Goal: Obtain resource: Obtain resource

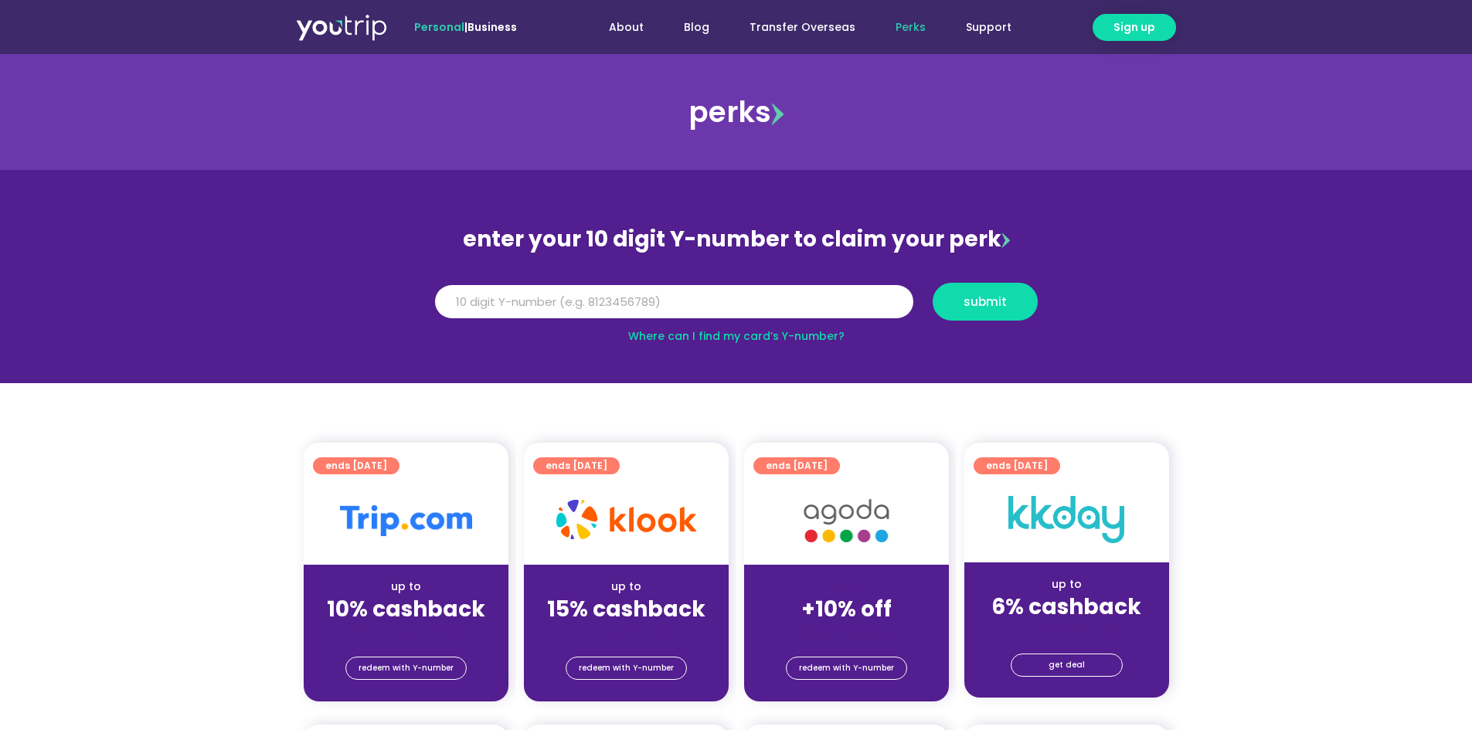
click at [814, 333] on link "Where can I find my card’s Y-number?" at bounding box center [736, 335] width 216 height 15
click at [508, 305] on input "Y Number" at bounding box center [674, 302] width 478 height 34
type input "8117014726"
click at [959, 299] on span "submit" at bounding box center [985, 302] width 79 height 12
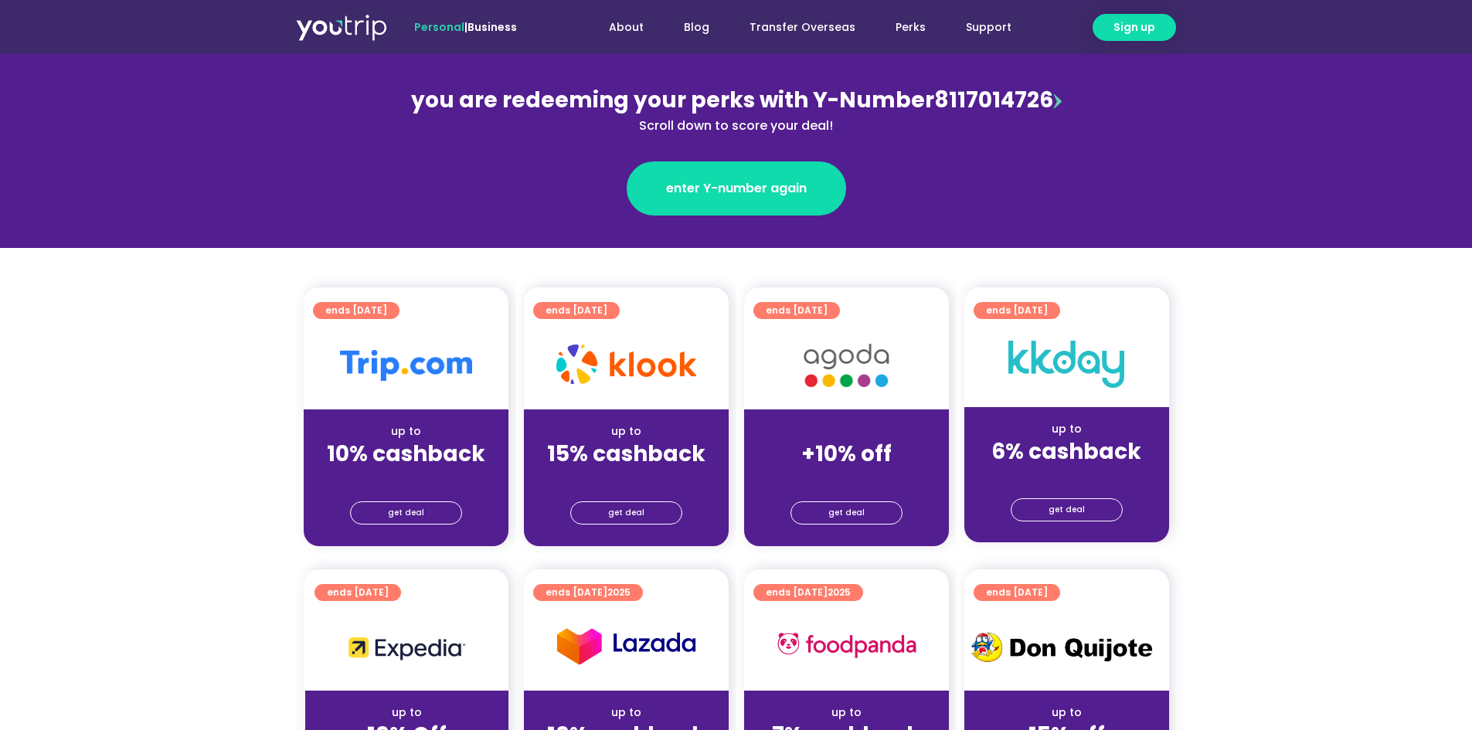
scroll to position [182, 0]
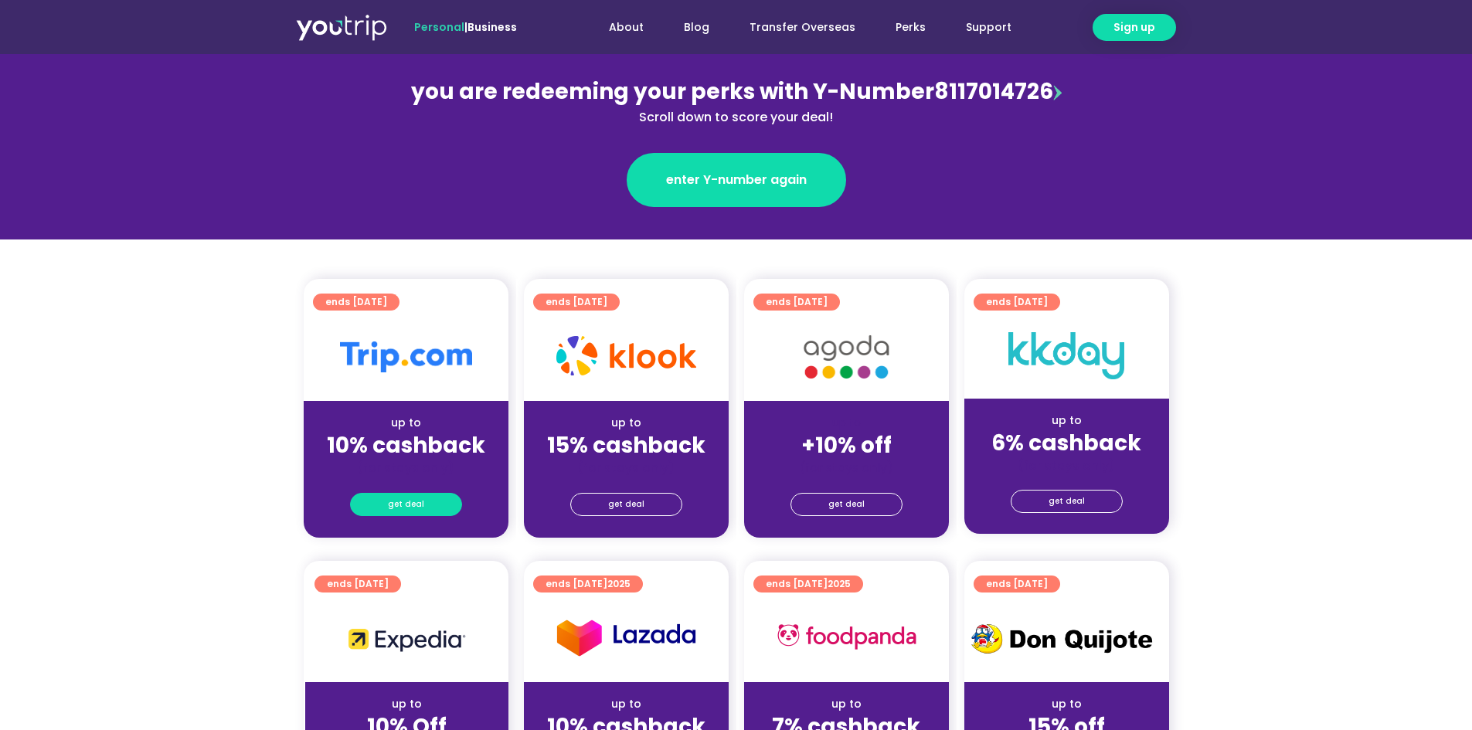
click at [395, 502] on span "get deal" at bounding box center [406, 505] width 36 height 22
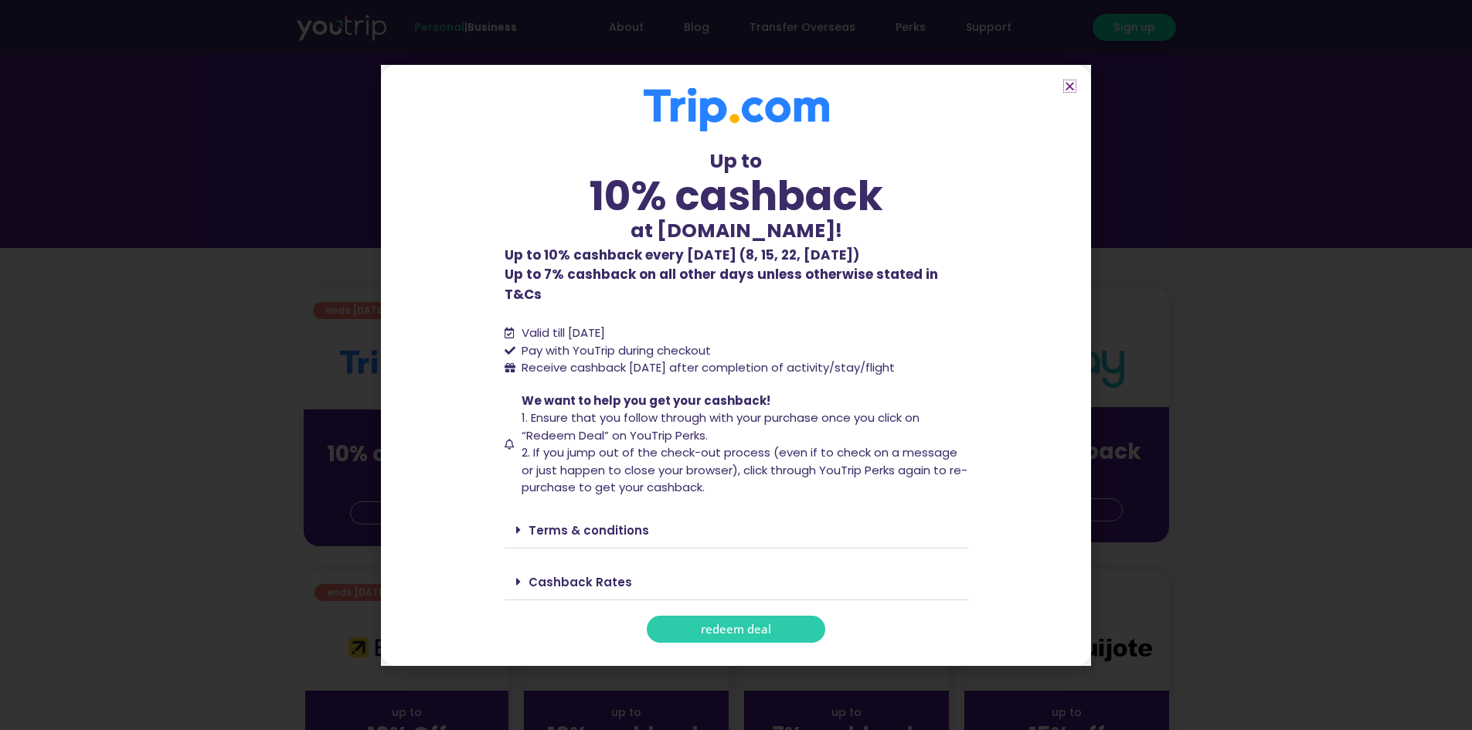
scroll to position [174, 0]
click at [766, 623] on span "redeem deal" at bounding box center [736, 629] width 70 height 12
